Goal: Information Seeking & Learning: Learn about a topic

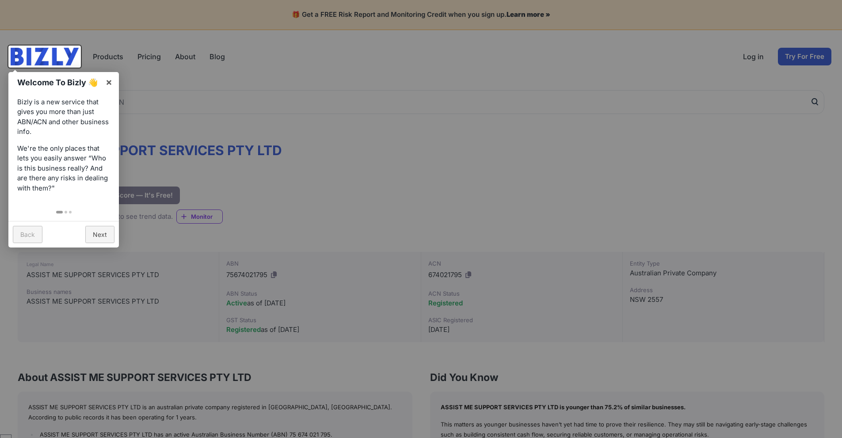
scroll to position [8, 0]
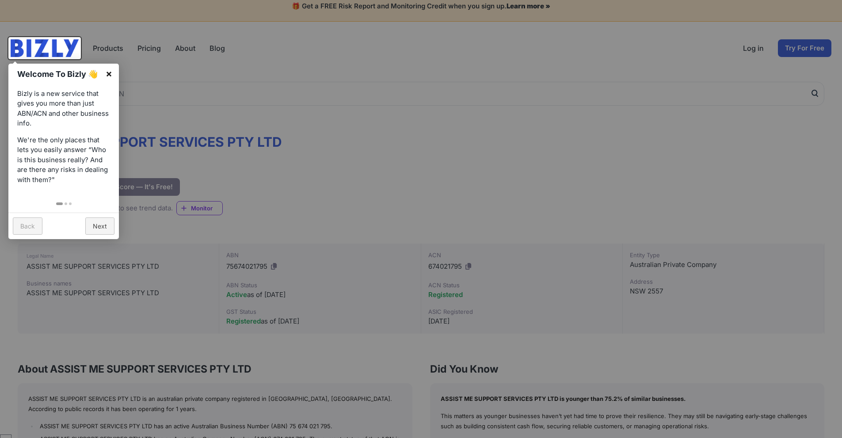
click at [111, 72] on link "×" at bounding box center [109, 74] width 20 height 20
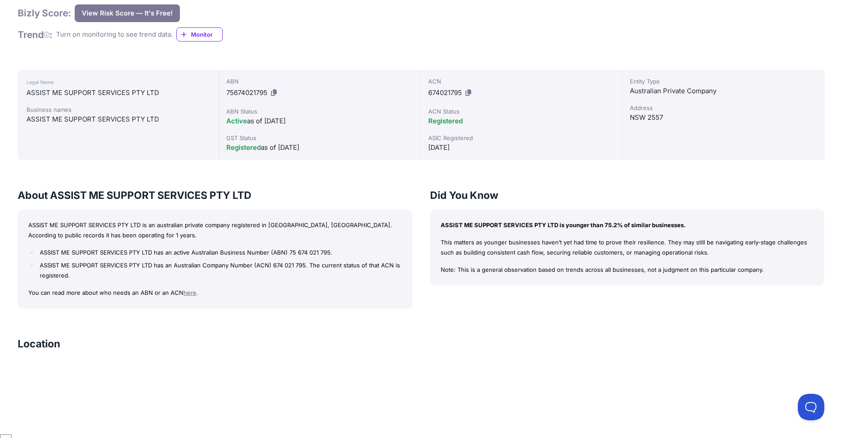
scroll to position [183, 0]
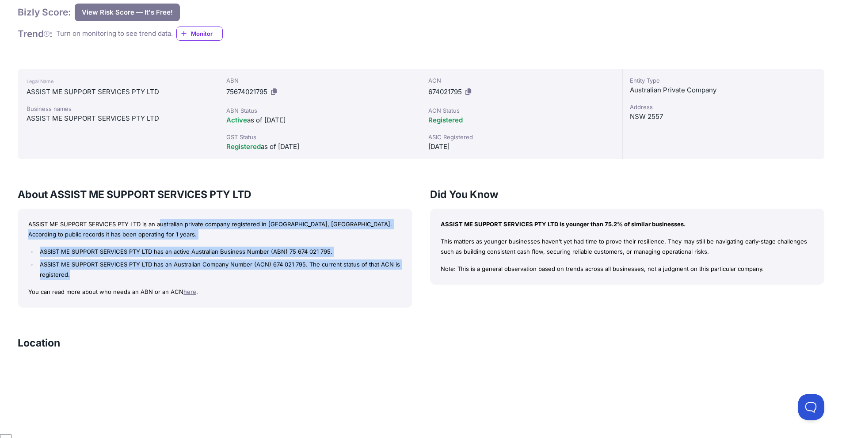
drag, startPoint x: 161, startPoint y: 225, endPoint x: 292, endPoint y: 280, distance: 141.9
type textarea "ustralian private company registered in [GEOGRAPHIC_DATA], [GEOGRAPHIC_DATA]. A…"
click at [292, 280] on div "ASSIST ME SUPPORT SERVICES PTY LTD is an australian private company registered …" at bounding box center [215, 258] width 395 height 99
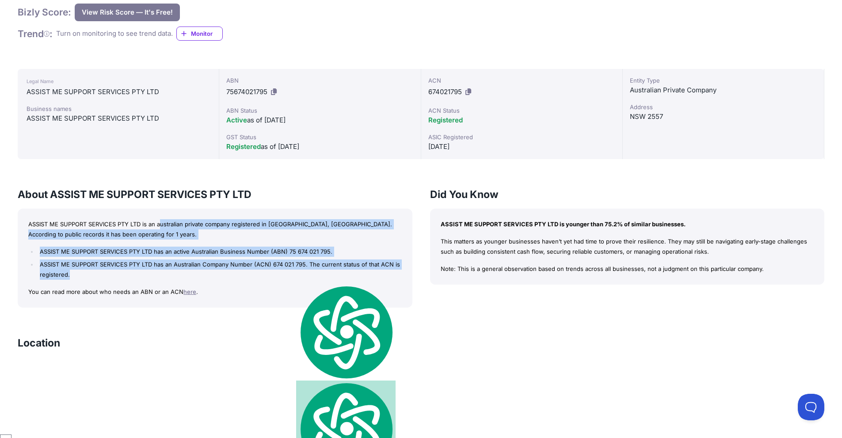
drag, startPoint x: 471, startPoint y: 121, endPoint x: 422, endPoint y: 120, distance: 49.1
click at [422, 120] on div "ACN 674021795 ACN Status Registered ASIC Registered [DATE]" at bounding box center [522, 114] width 202 height 90
drag, startPoint x: 341, startPoint y: 150, endPoint x: 208, endPoint y: 147, distance: 132.7
click at [208, 147] on div "Legal Name ASSIST ME SUPPORT SERVICES PTY LTD Business names ASSIST ME SUPPORT …" at bounding box center [421, 114] width 807 height 90
click at [385, 138] on div "GST Status" at bounding box center [319, 137] width 187 height 9
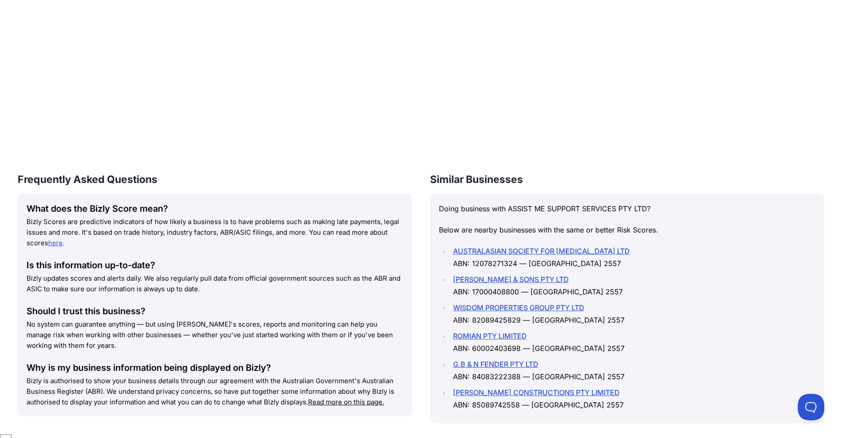
scroll to position [595, 0]
click at [180, 195] on div "What does the Bizly Score mean? Bizly Scores are predictive indicators of how l…" at bounding box center [215, 305] width 395 height 223
click at [245, 176] on h3 "Frequently Asked Questions" at bounding box center [215, 180] width 395 height 14
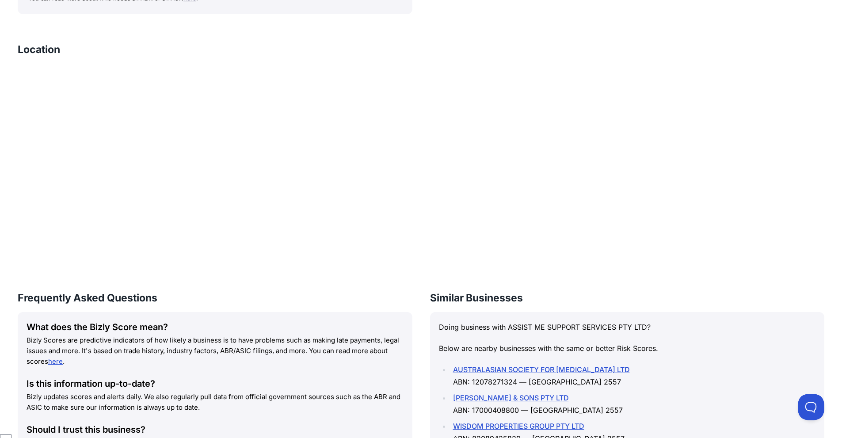
scroll to position [477, 0]
